Goal: Transaction & Acquisition: Purchase product/service

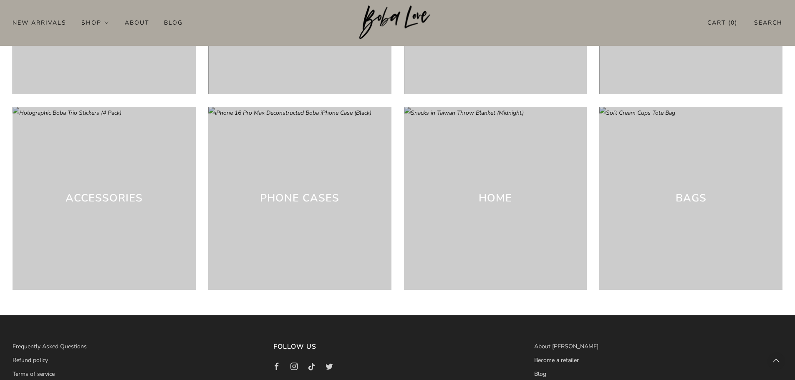
scroll to position [2546, 0]
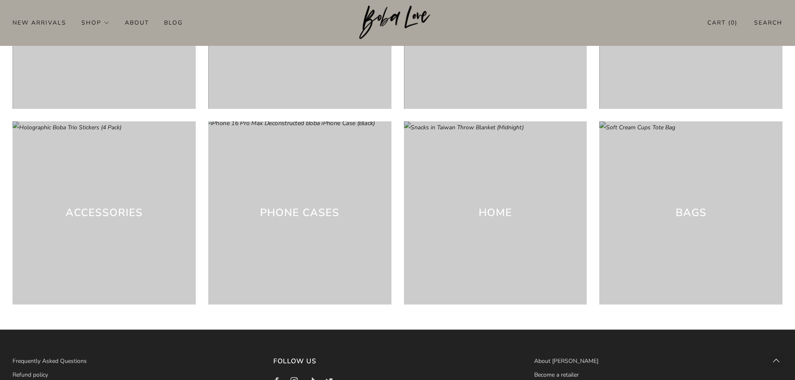
click at [331, 253] on div "Phone cases" at bounding box center [299, 212] width 183 height 183
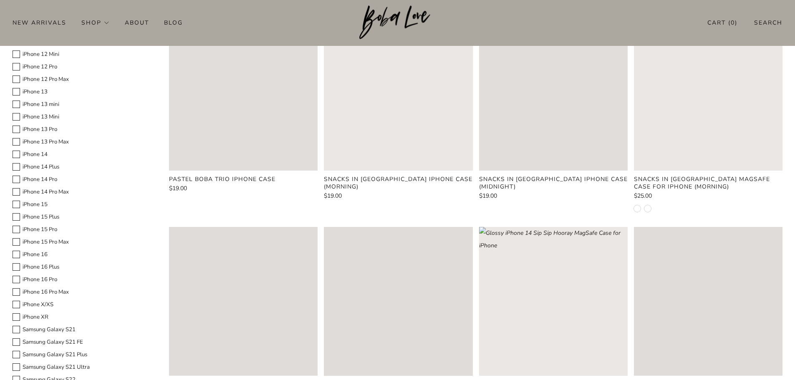
scroll to position [292, 0]
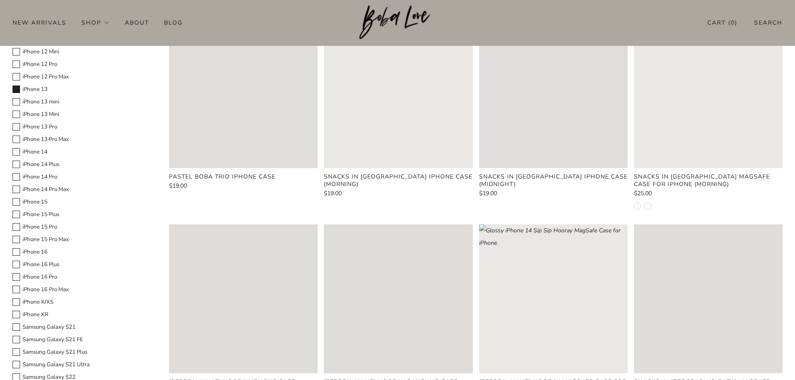
click at [15, 86] on span at bounding box center [17, 90] width 8 height 8
click at [13, 85] on Model-8 "iPhone 13" at bounding box center [12, 84] width 0 height 0
checkbox Model-8 "true"
